Goal: Check status: Check status

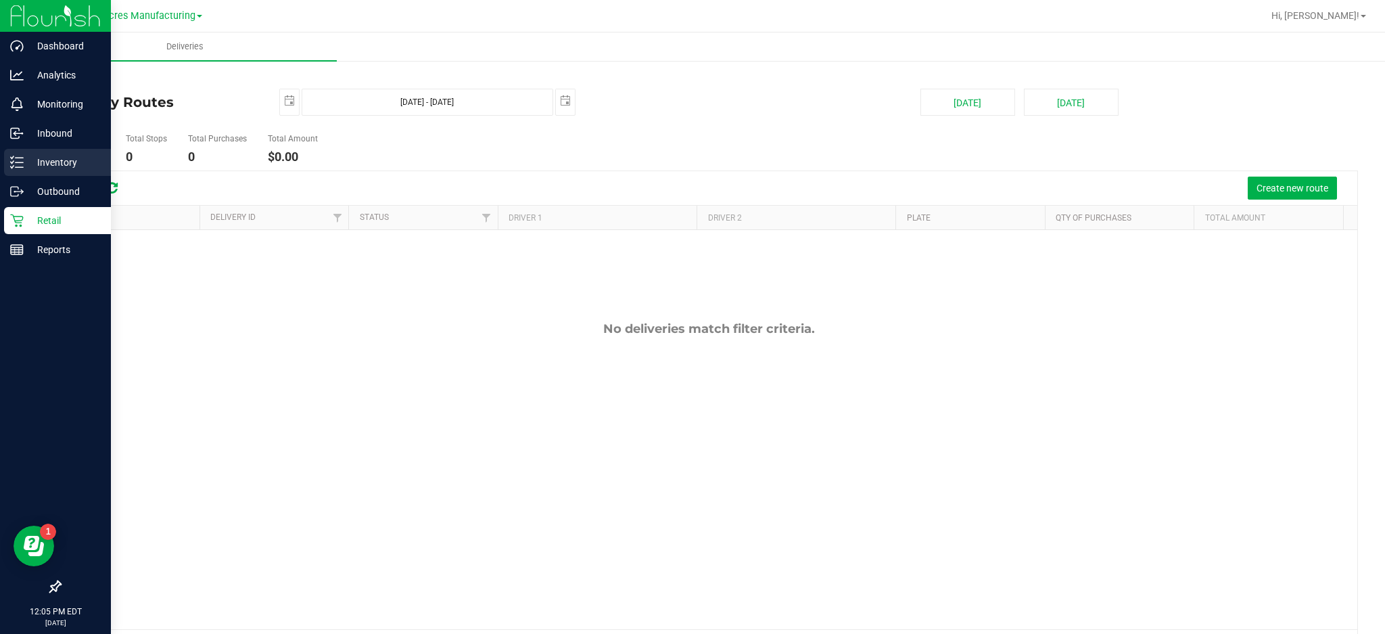
click at [65, 157] on p "Inventory" at bounding box center [64, 162] width 81 height 16
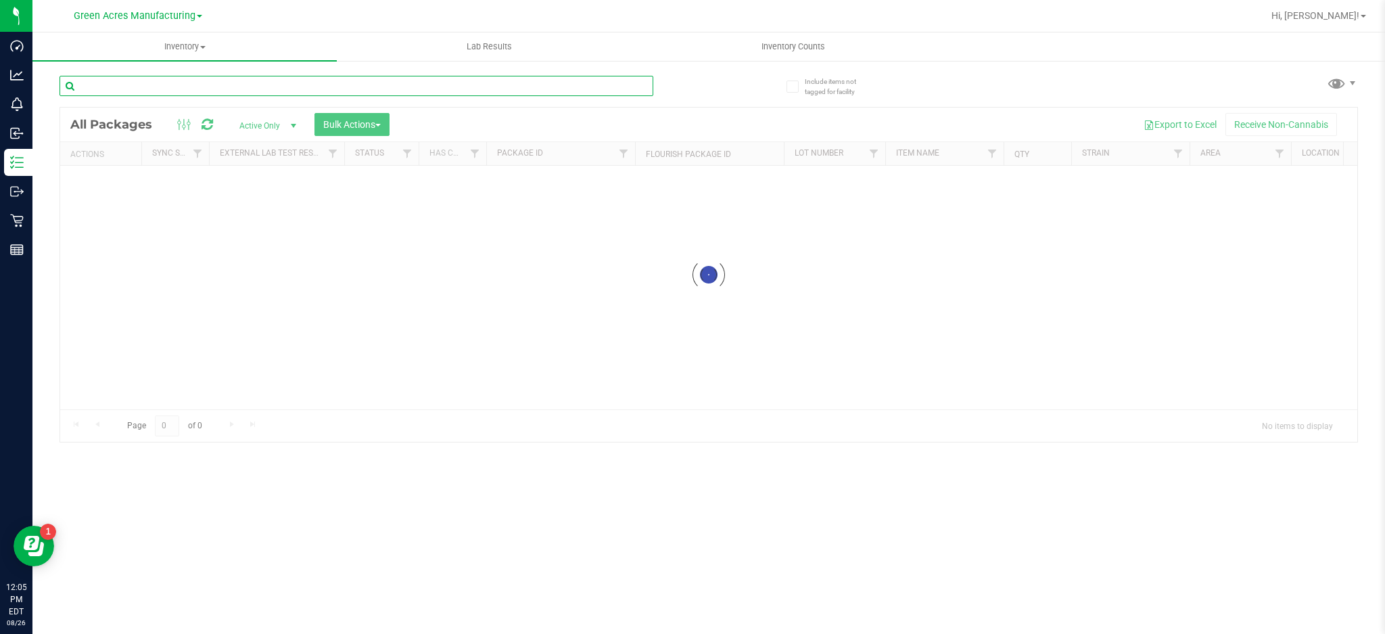
click at [358, 83] on input "text" at bounding box center [357, 86] width 594 height 20
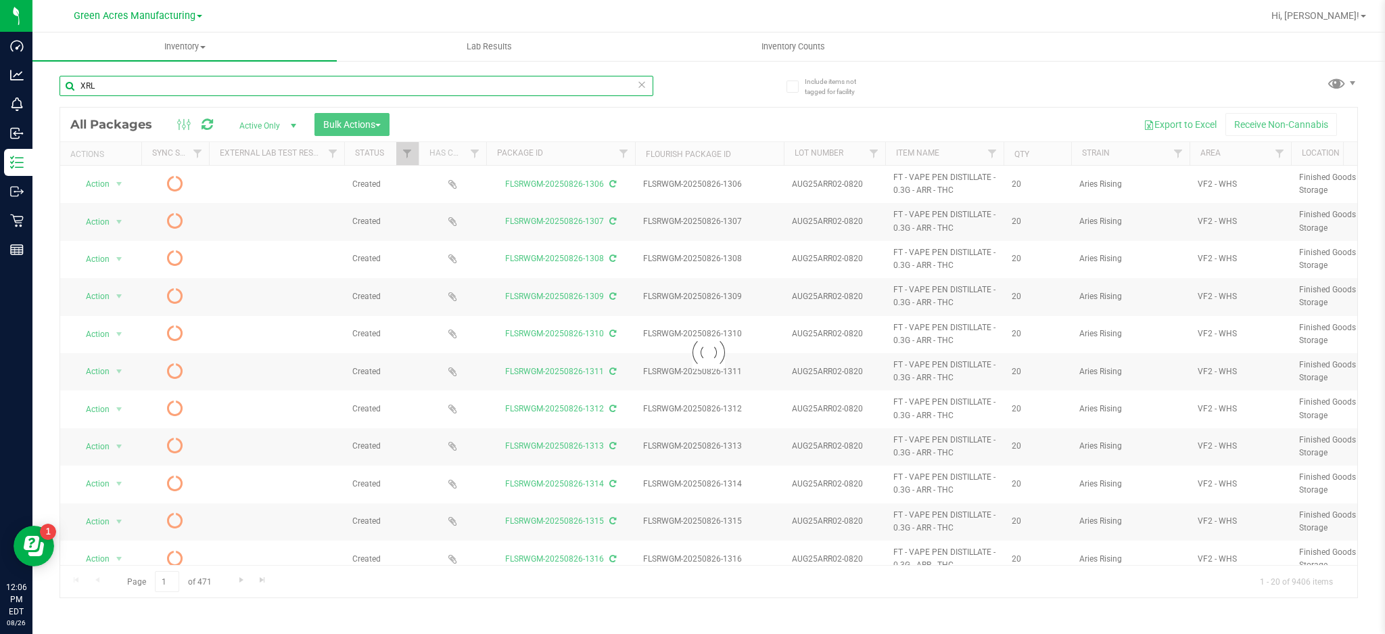
type input "XRL"
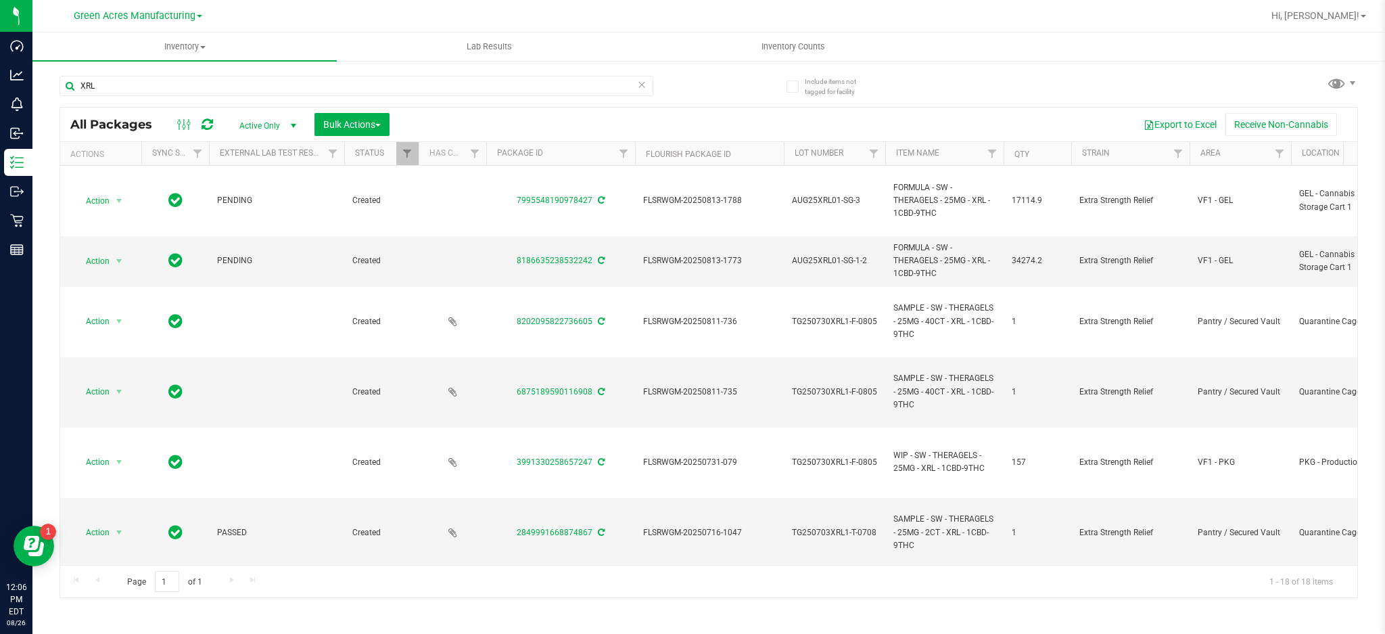
drag, startPoint x: 482, startPoint y: 572, endPoint x: 517, endPoint y: 571, distance: 35.9
click at [517, 571] on div "Page 1 of 1 1 - 18 of 18 items" at bounding box center [708, 581] width 1297 height 32
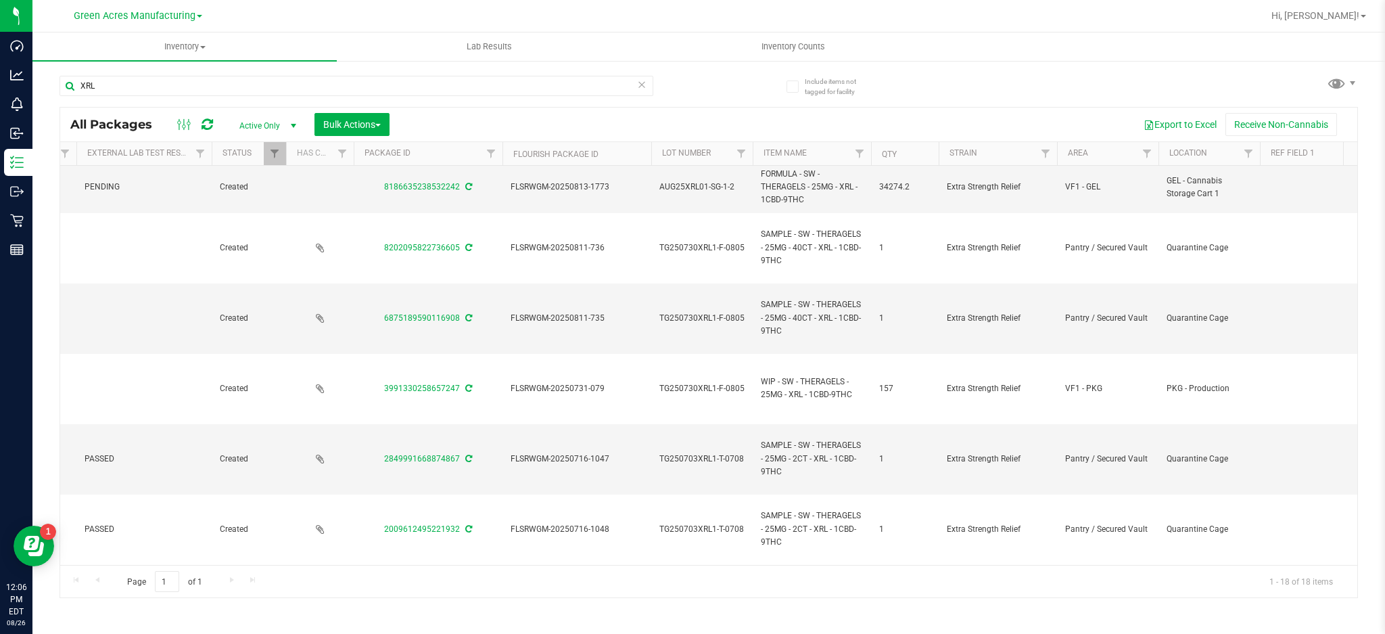
scroll to position [0, 133]
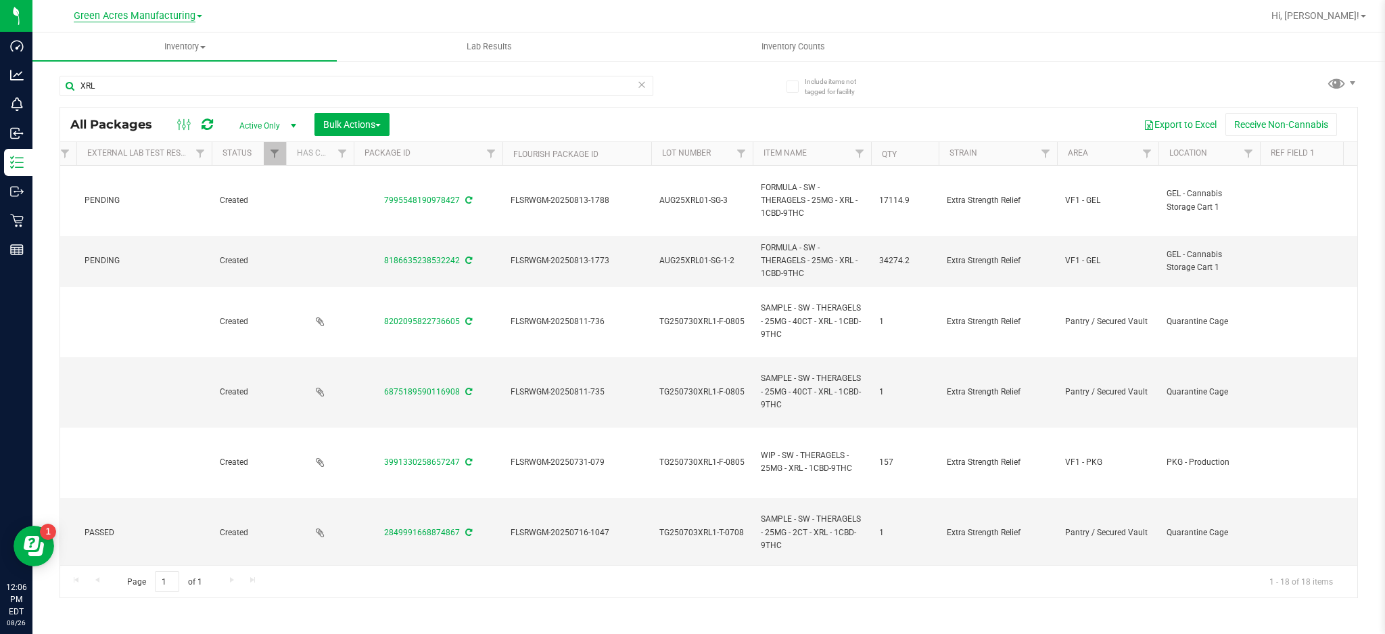
click at [141, 17] on span "Green Acres Manufacturing" at bounding box center [135, 16] width 122 height 12
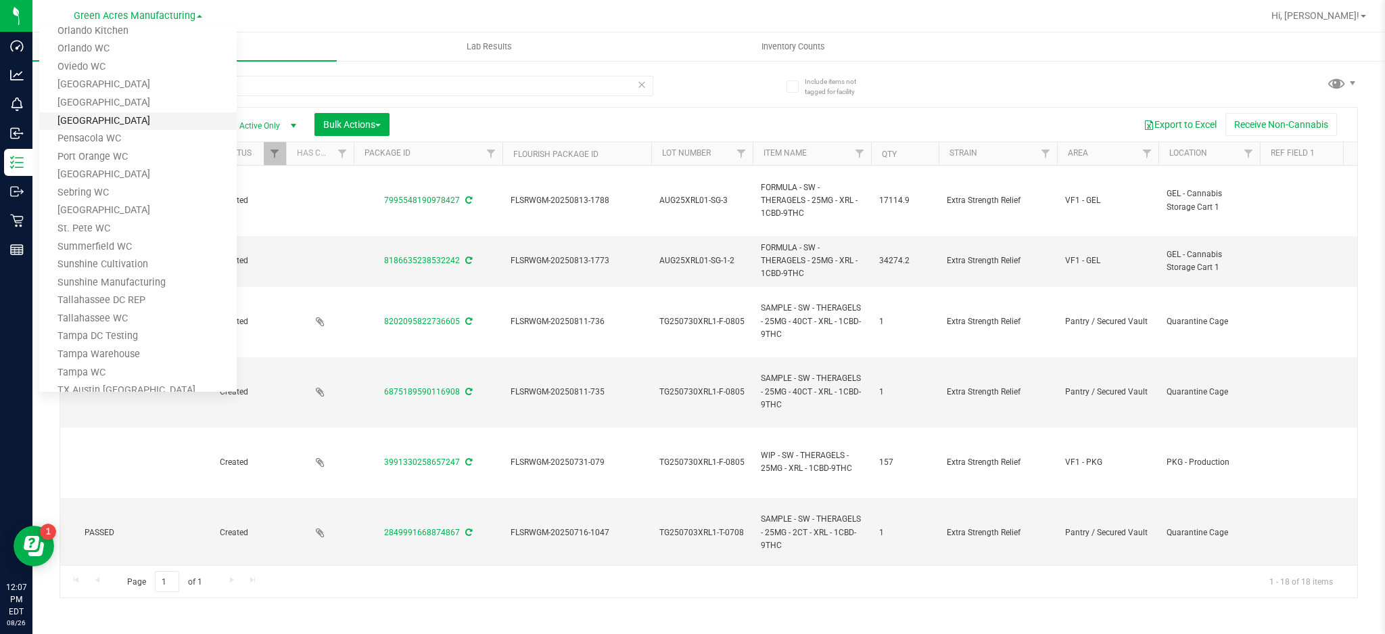
scroll to position [631, 0]
click at [142, 345] on link "Tampa Warehouse" at bounding box center [137, 351] width 197 height 18
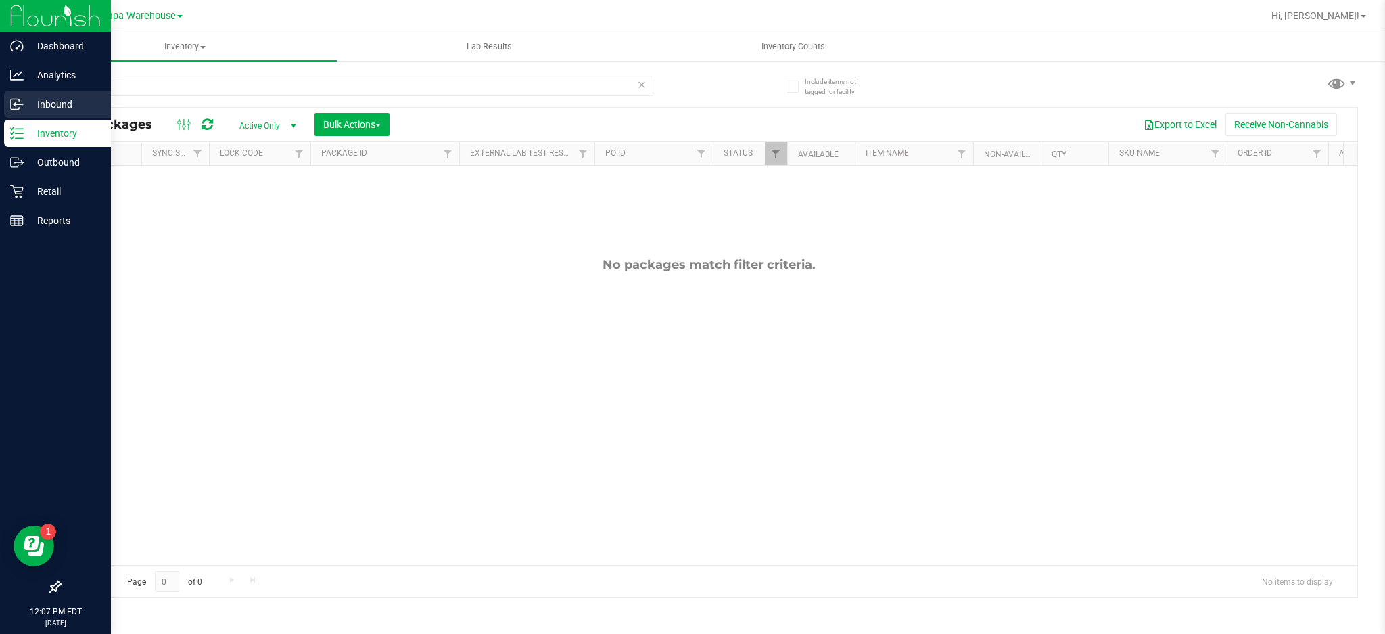
click at [20, 98] on icon at bounding box center [17, 104] width 14 height 14
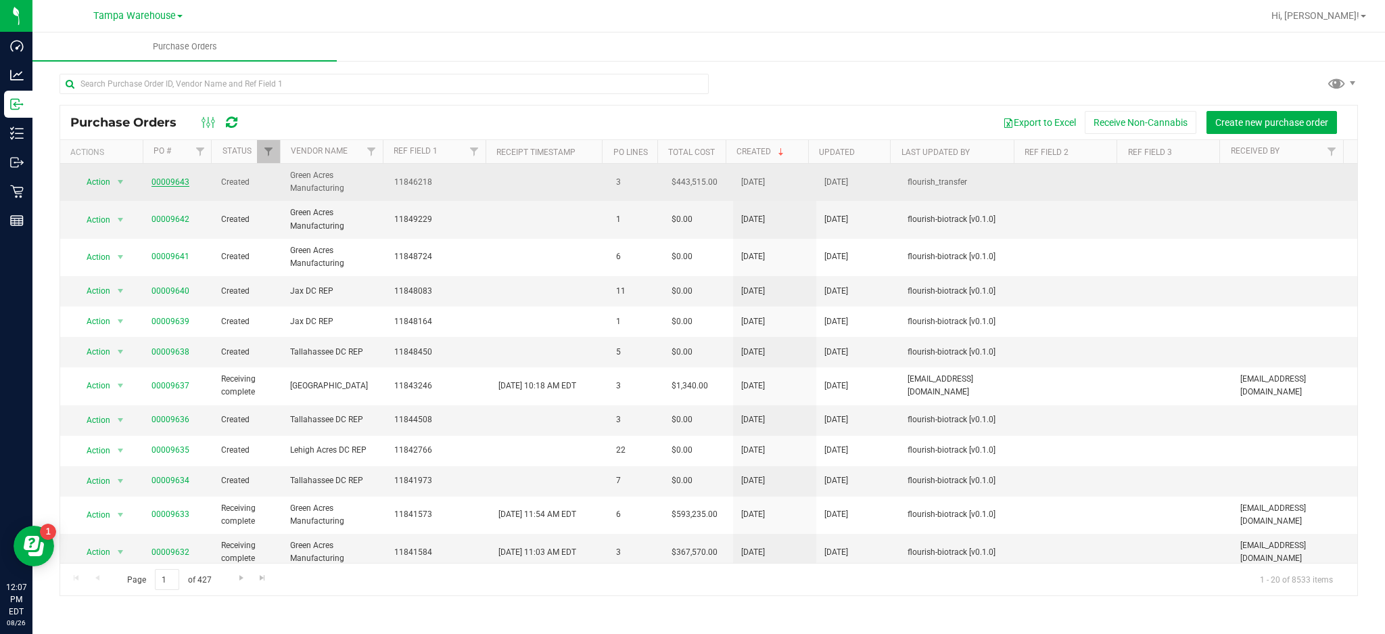
click at [178, 185] on link "00009643" at bounding box center [171, 181] width 38 height 9
